Goal: Task Accomplishment & Management: Use online tool/utility

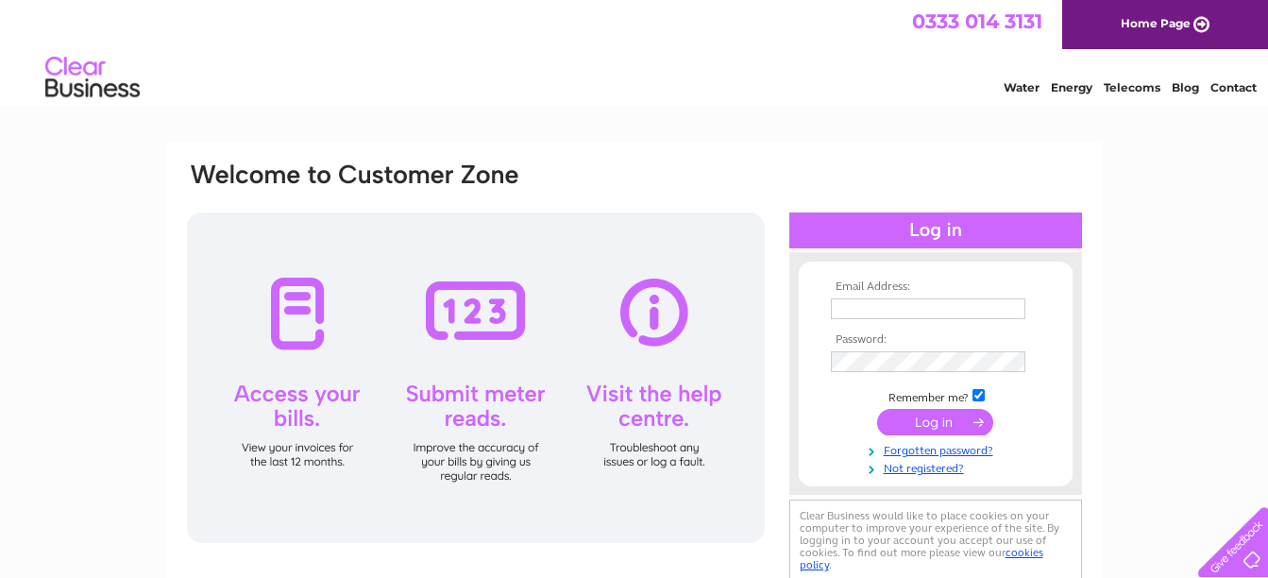
type input "premises.wbc@gmail.com"
click at [934, 429] on input "submit" at bounding box center [935, 422] width 116 height 26
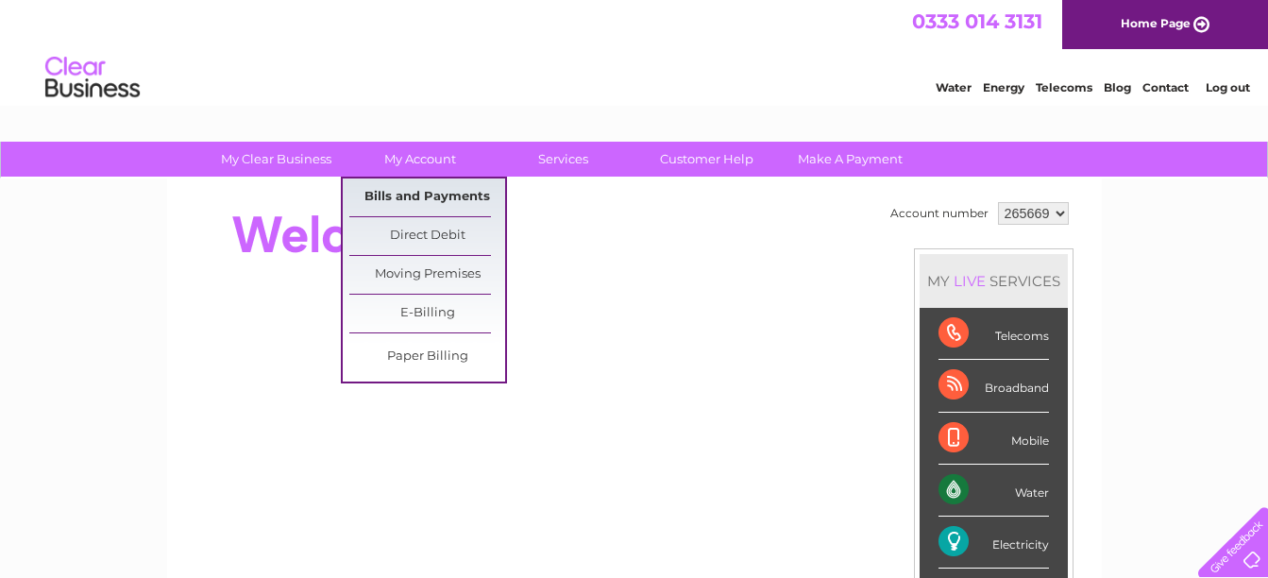
click at [450, 182] on link "Bills and Payments" at bounding box center [427, 197] width 156 height 38
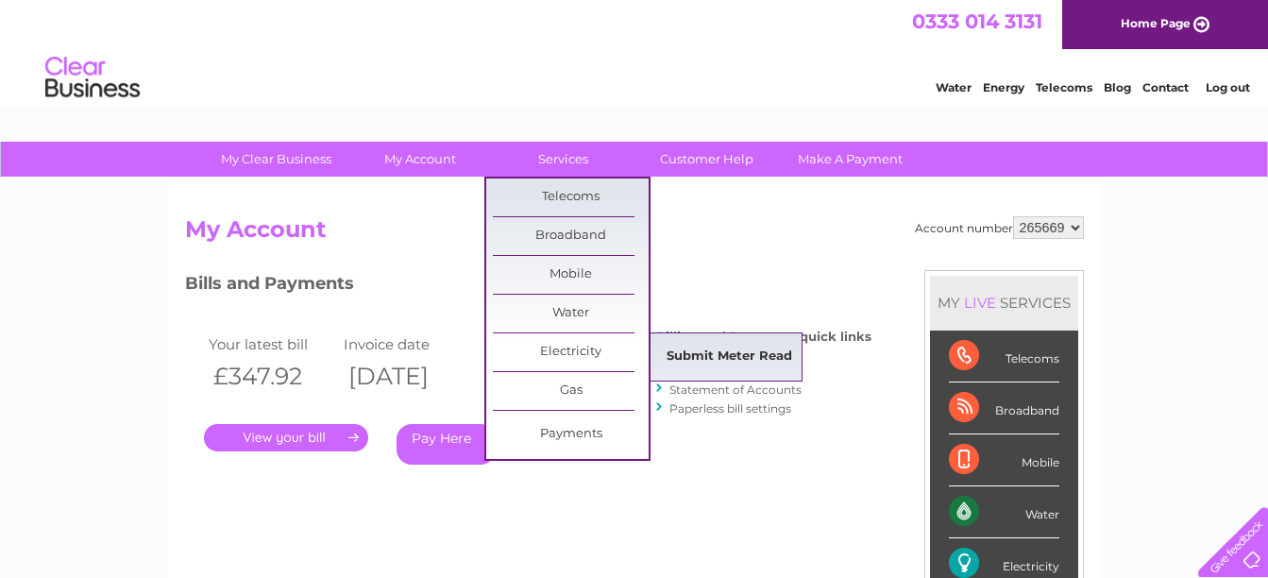
click at [710, 346] on link "Submit Meter Read" at bounding box center [729, 357] width 156 height 38
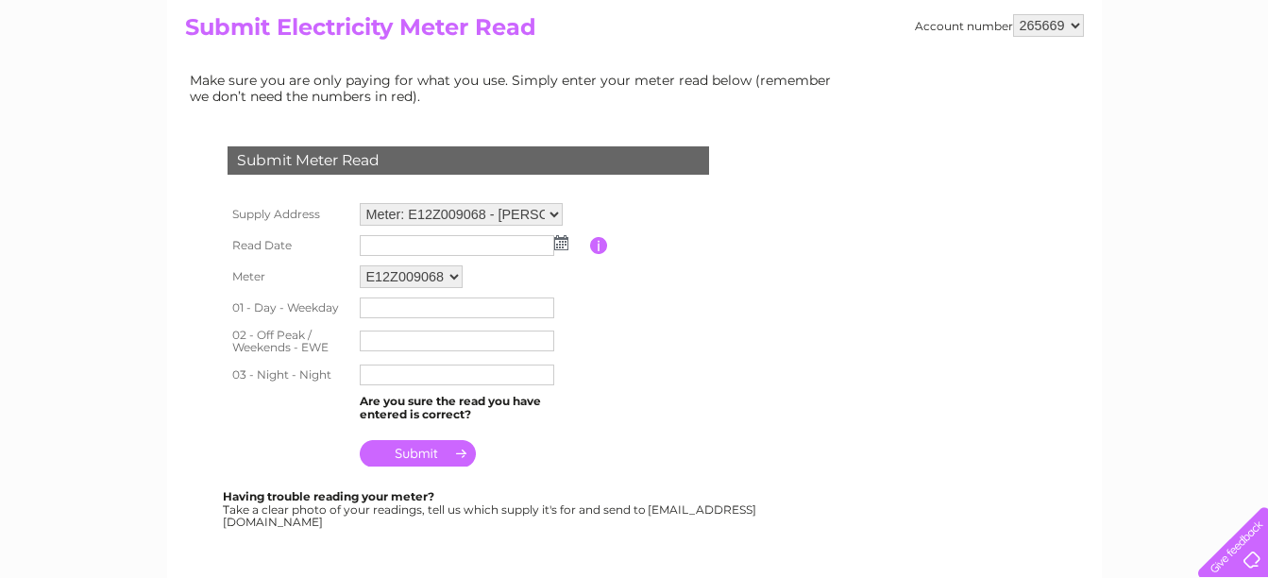
scroll to position [189, 0]
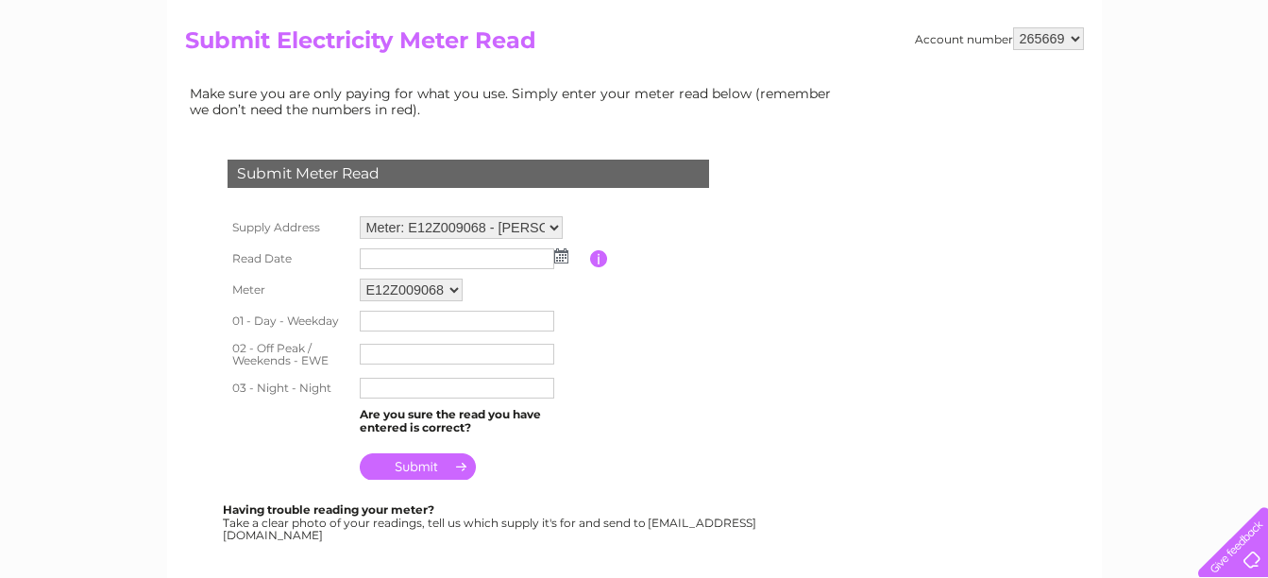
click at [380, 261] on input "text" at bounding box center [457, 258] width 194 height 21
click at [567, 260] on img at bounding box center [561, 255] width 14 height 15
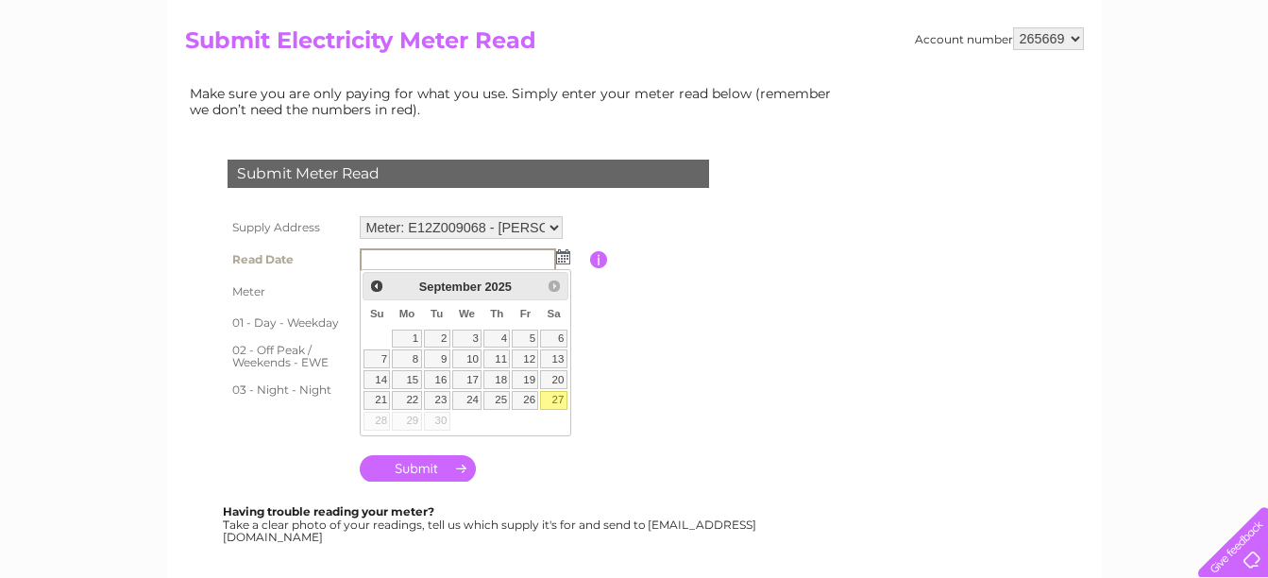
click at [555, 396] on link "27" at bounding box center [553, 400] width 26 height 19
type input "2025/09/27"
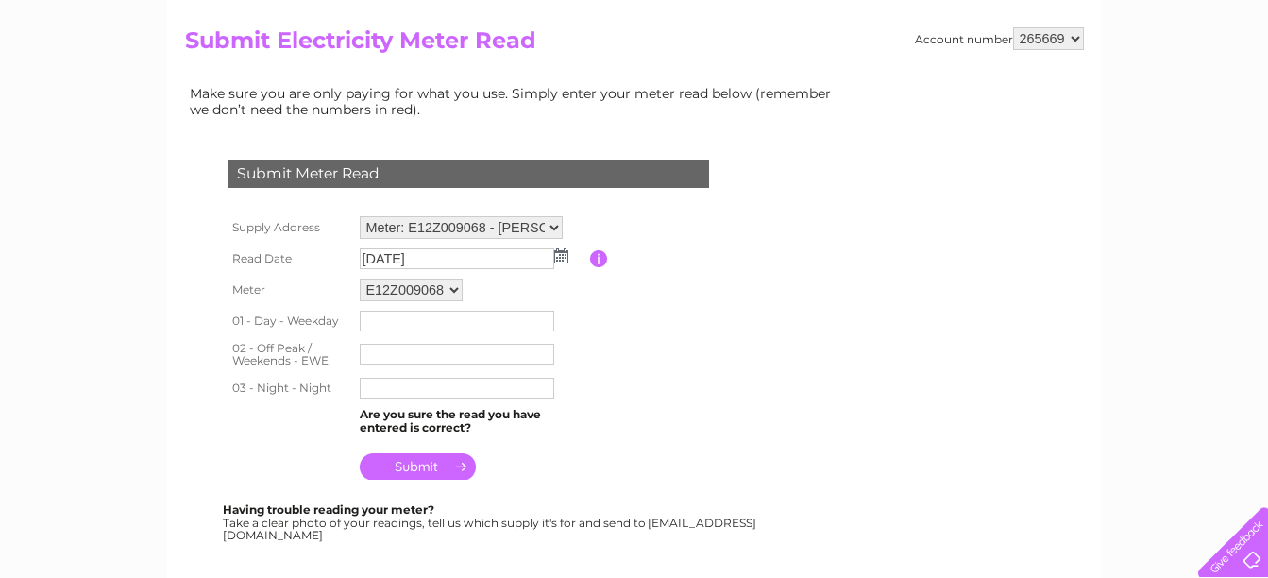
click at [447, 320] on input "text" at bounding box center [457, 321] width 194 height 21
type input "45494"
click at [404, 362] on input "text" at bounding box center [458, 354] width 196 height 23
type input "92296"
click at [386, 388] on input "text" at bounding box center [457, 388] width 194 height 21
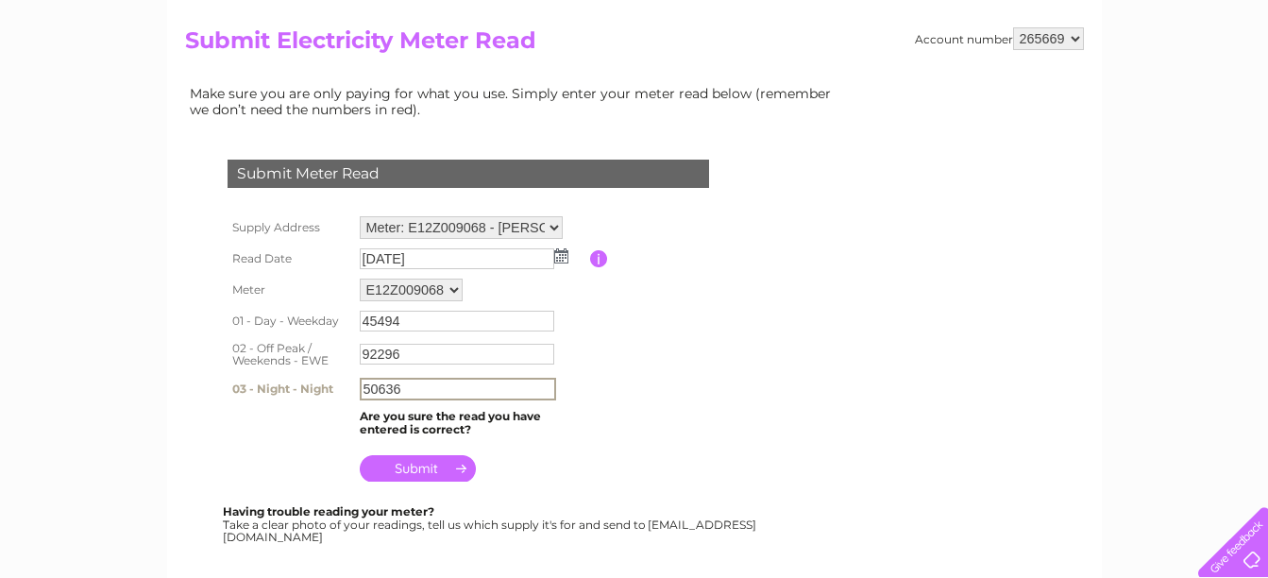
type input "50636"
click at [407, 466] on input "submit" at bounding box center [418, 468] width 116 height 26
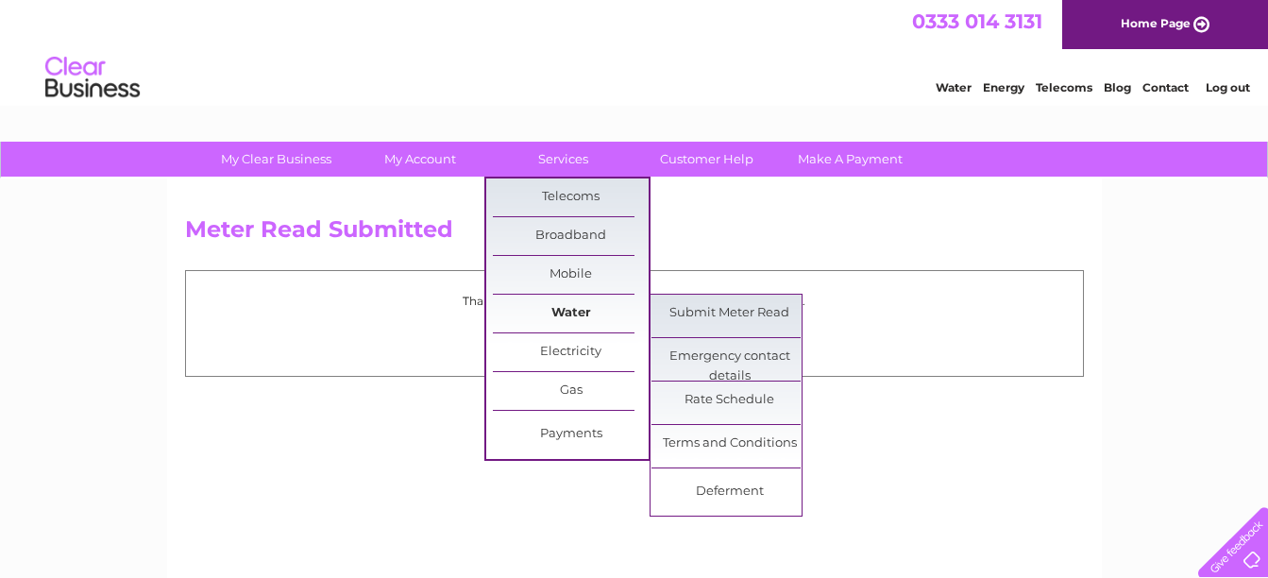
click at [548, 299] on link "Water" at bounding box center [571, 314] width 156 height 38
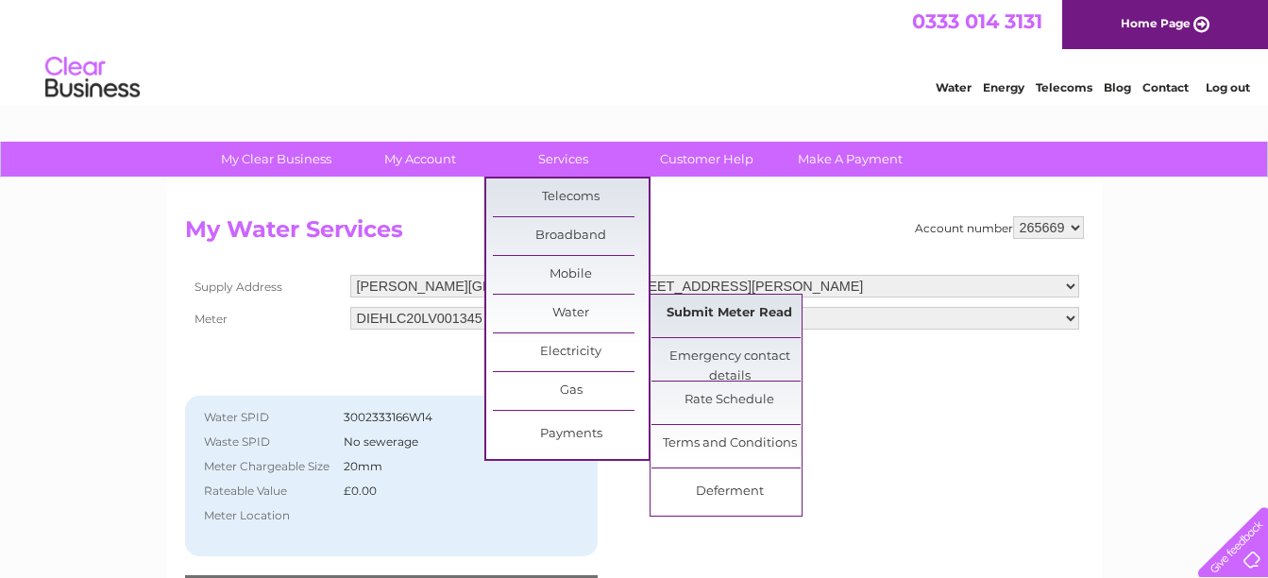
click at [677, 315] on link "Submit Meter Read" at bounding box center [729, 314] width 156 height 38
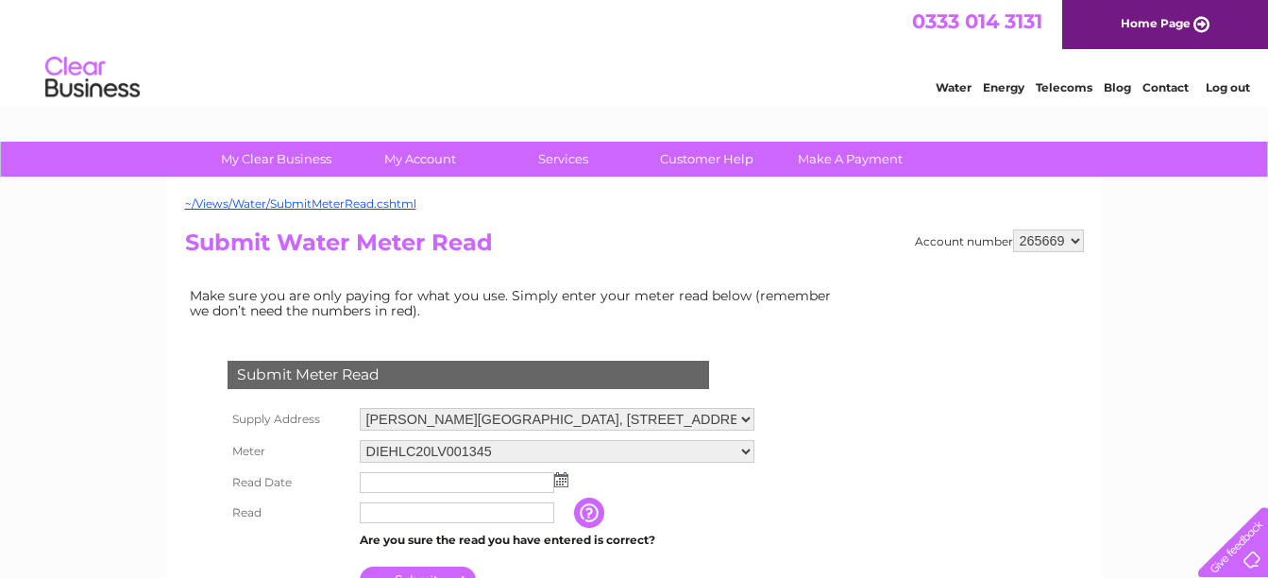
click at [565, 486] on img at bounding box center [561, 479] width 14 height 15
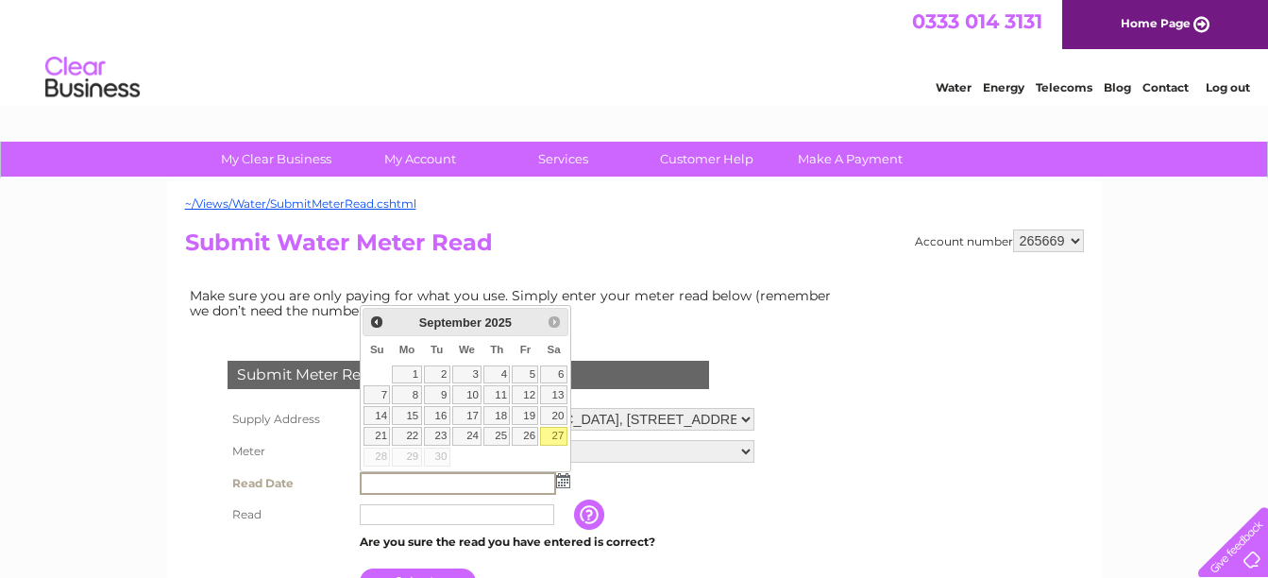
click at [556, 435] on link "27" at bounding box center [553, 436] width 26 height 19
type input "2025/09/27"
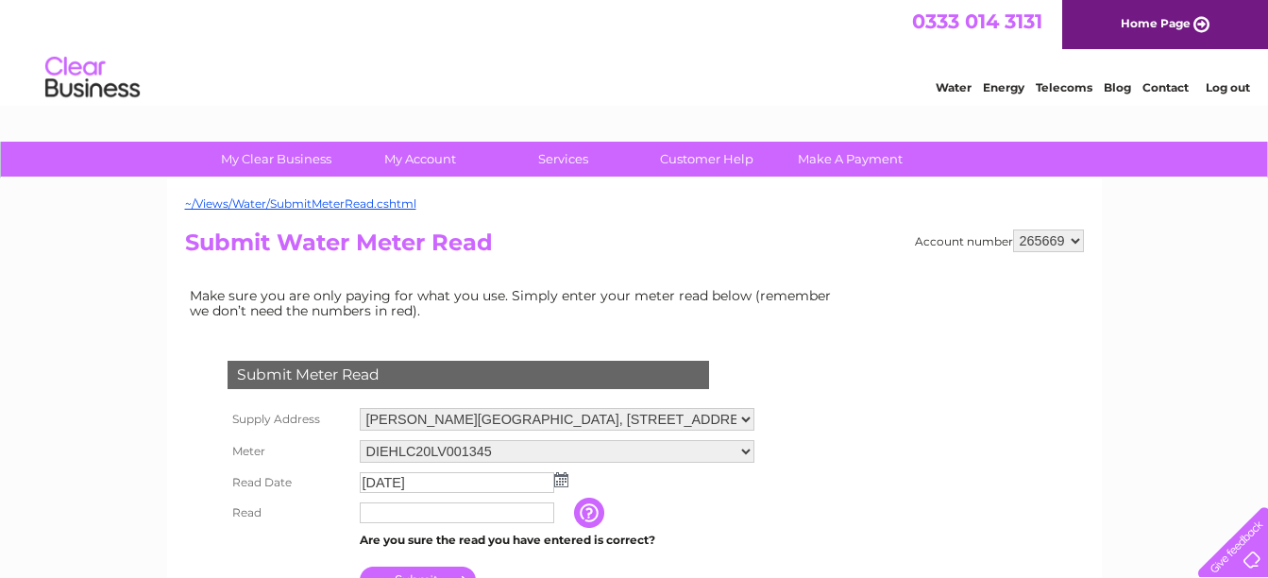
click at [423, 514] on input "text" at bounding box center [457, 512] width 194 height 21
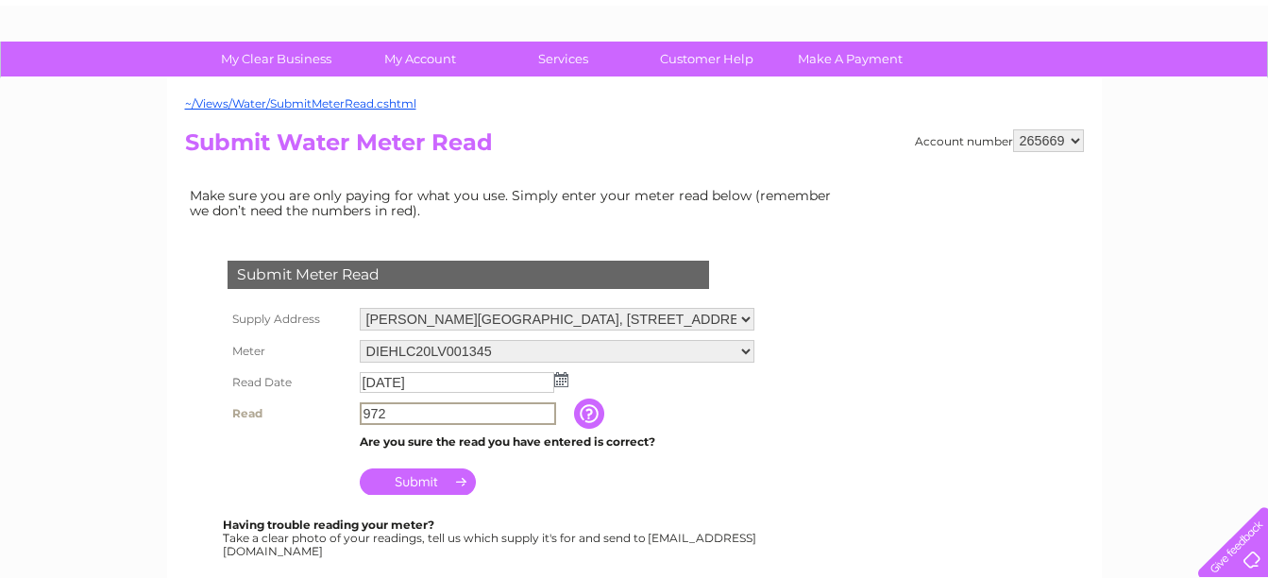
scroll to position [113, 0]
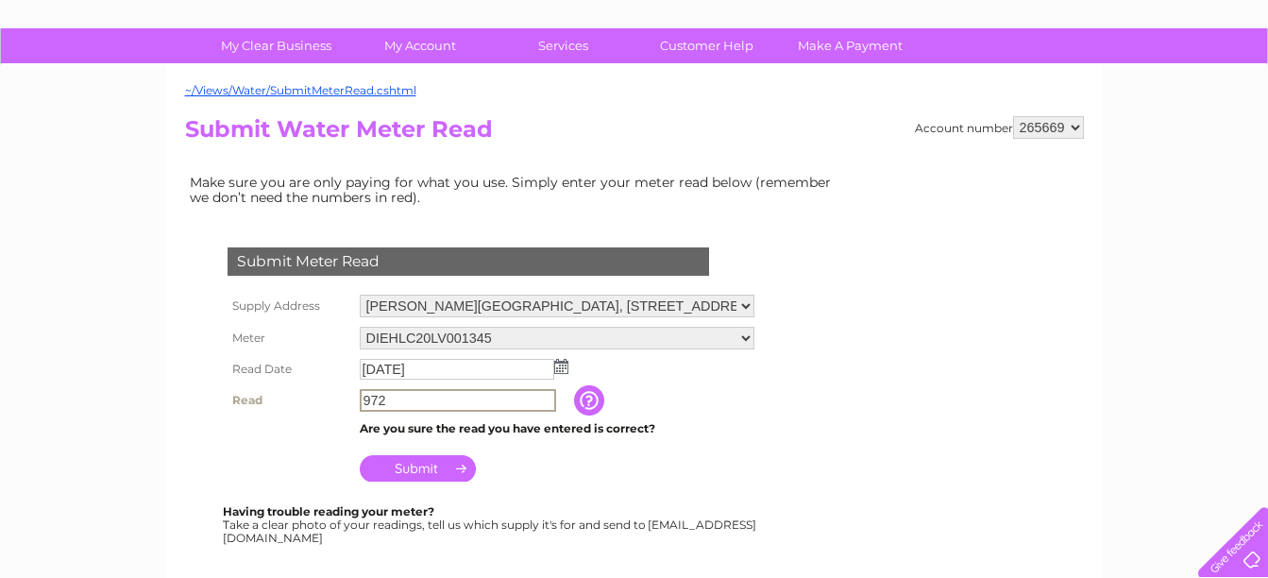
type input "972"
click at [411, 467] on input "Submit" at bounding box center [418, 466] width 116 height 26
